Goal: Navigation & Orientation: Find specific page/section

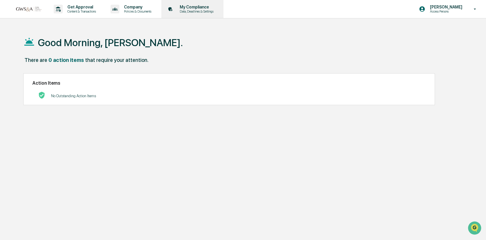
click at [209, 11] on p "Data, Deadlines & Settings" at bounding box center [195, 11] width 41 height 4
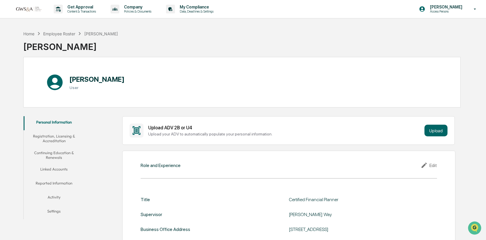
click at [57, 154] on button "Continuing Education & Renewals" at bounding box center [54, 155] width 61 height 17
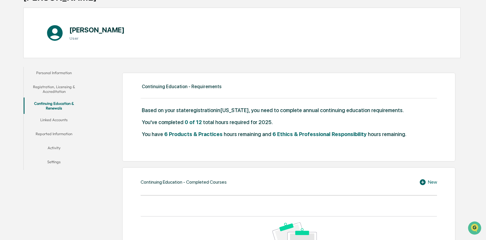
scroll to position [97, 0]
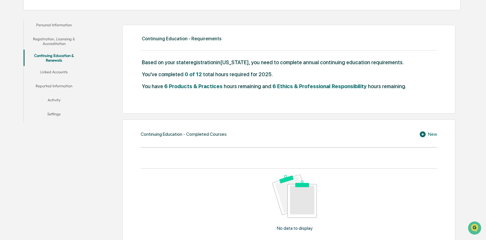
click at [419, 133] on icon at bounding box center [423, 134] width 9 height 7
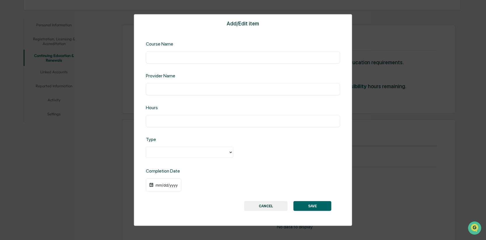
click at [168, 58] on input "text" at bounding box center [242, 57] width 185 height 6
type input "*"
type input "**********"
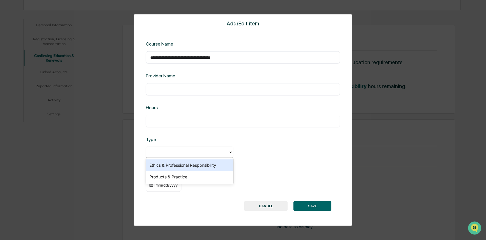
click at [176, 155] on div at bounding box center [187, 151] width 82 height 9
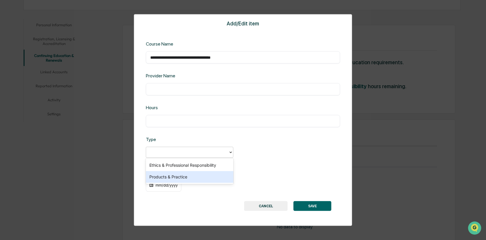
click at [173, 176] on div "Products & Practice" at bounding box center [189, 177] width 87 height 12
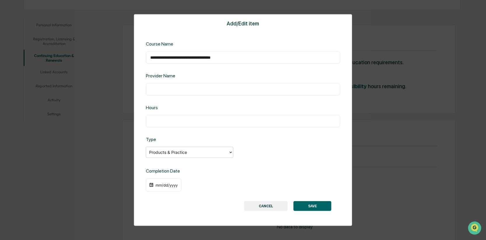
click at [168, 184] on div "mm/dd/yyyy" at bounding box center [166, 184] width 23 height 5
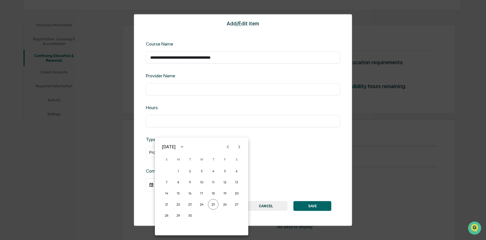
click at [296, 154] on div at bounding box center [243, 120] width 486 height 240
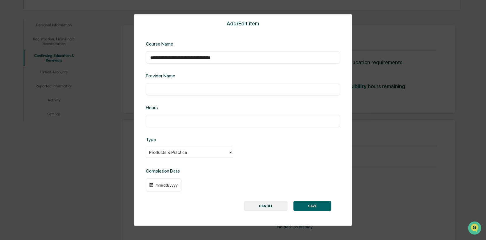
click at [273, 203] on button "CANCEL" at bounding box center [265, 206] width 43 height 10
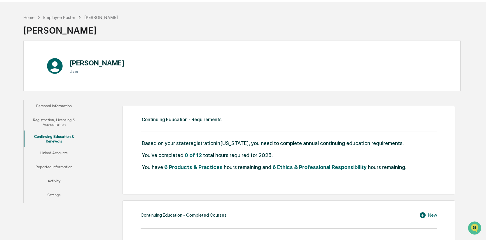
scroll to position [0, 0]
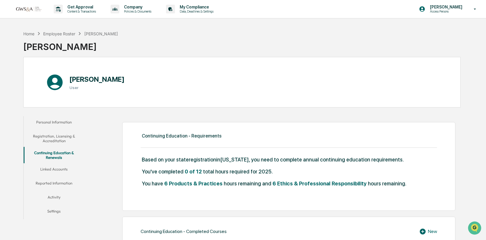
click at [50, 170] on button "Linked Accounts" at bounding box center [54, 170] width 61 height 14
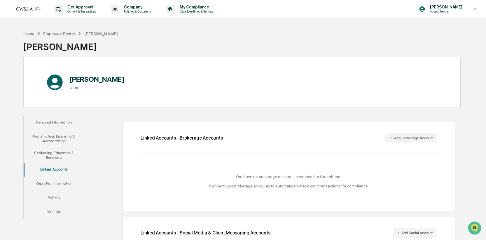
scroll to position [33, 0]
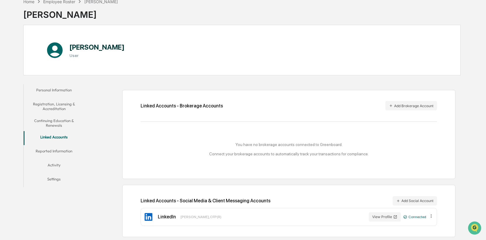
click at [57, 149] on button "Reported Information" at bounding box center [54, 152] width 61 height 14
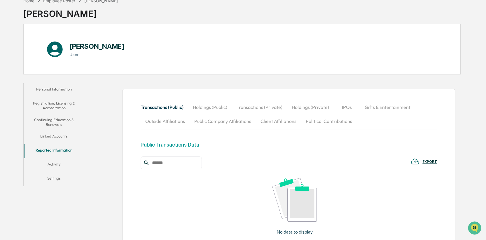
click at [54, 163] on button "Activity" at bounding box center [54, 165] width 61 height 14
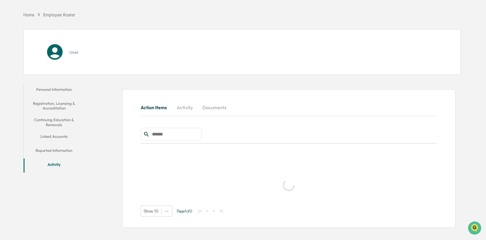
scroll to position [33, 0]
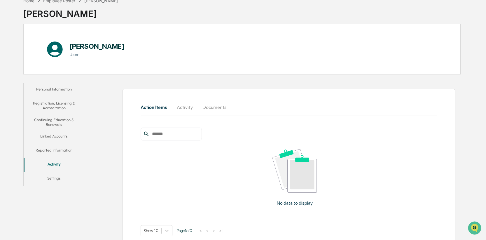
click at [56, 103] on button "Registration, Licensing & Accreditation" at bounding box center [54, 105] width 61 height 17
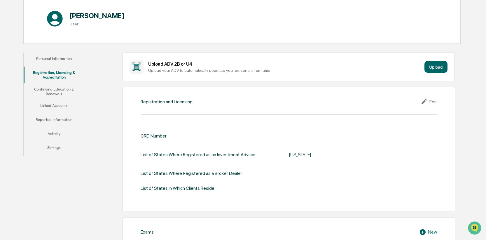
scroll to position [59, 0]
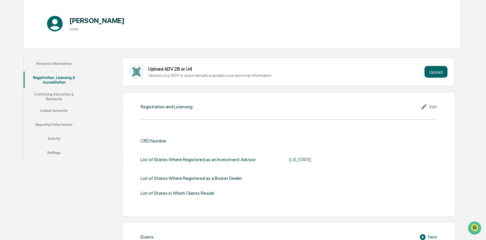
click at [53, 96] on button "Continuing Education & Renewals" at bounding box center [54, 96] width 61 height 17
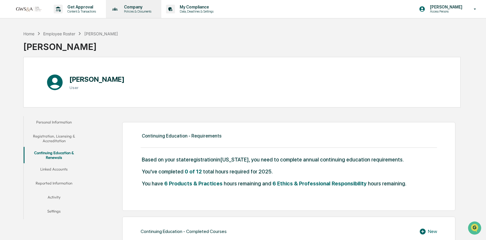
click at [140, 14] on div "Company Policies & Documents" at bounding box center [133, 9] width 50 height 18
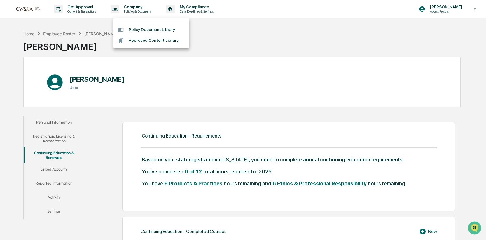
click at [94, 13] on div at bounding box center [243, 120] width 486 height 240
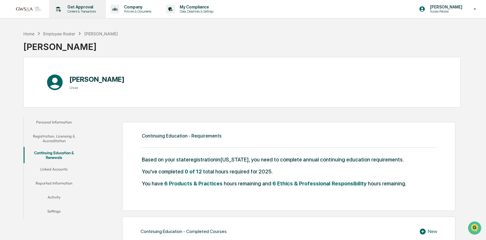
click at [85, 10] on p "Content & Transactions" at bounding box center [81, 11] width 36 height 4
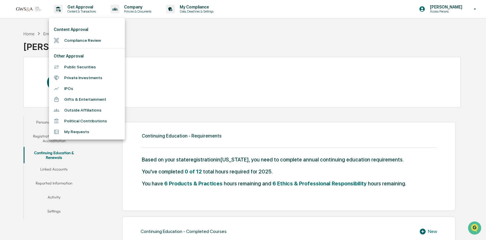
click at [158, 64] on div at bounding box center [243, 120] width 486 height 240
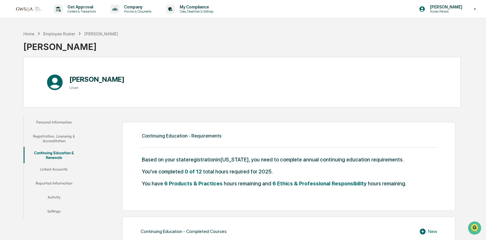
click at [64, 124] on button "Personal Information" at bounding box center [54, 123] width 61 height 14
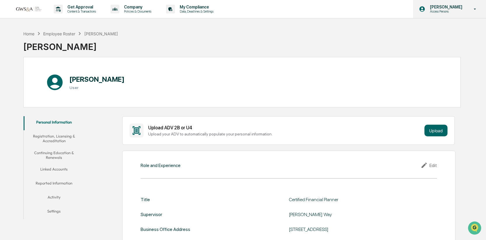
click at [458, 10] on p "Access Persons" at bounding box center [445, 11] width 40 height 4
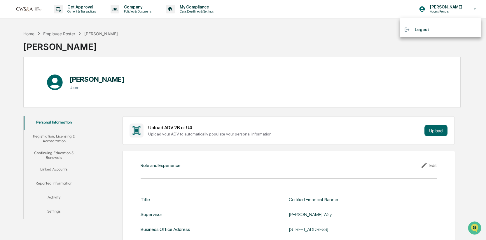
click at [454, 10] on div at bounding box center [243, 120] width 486 height 240
